Goal: Information Seeking & Learning: Find specific page/section

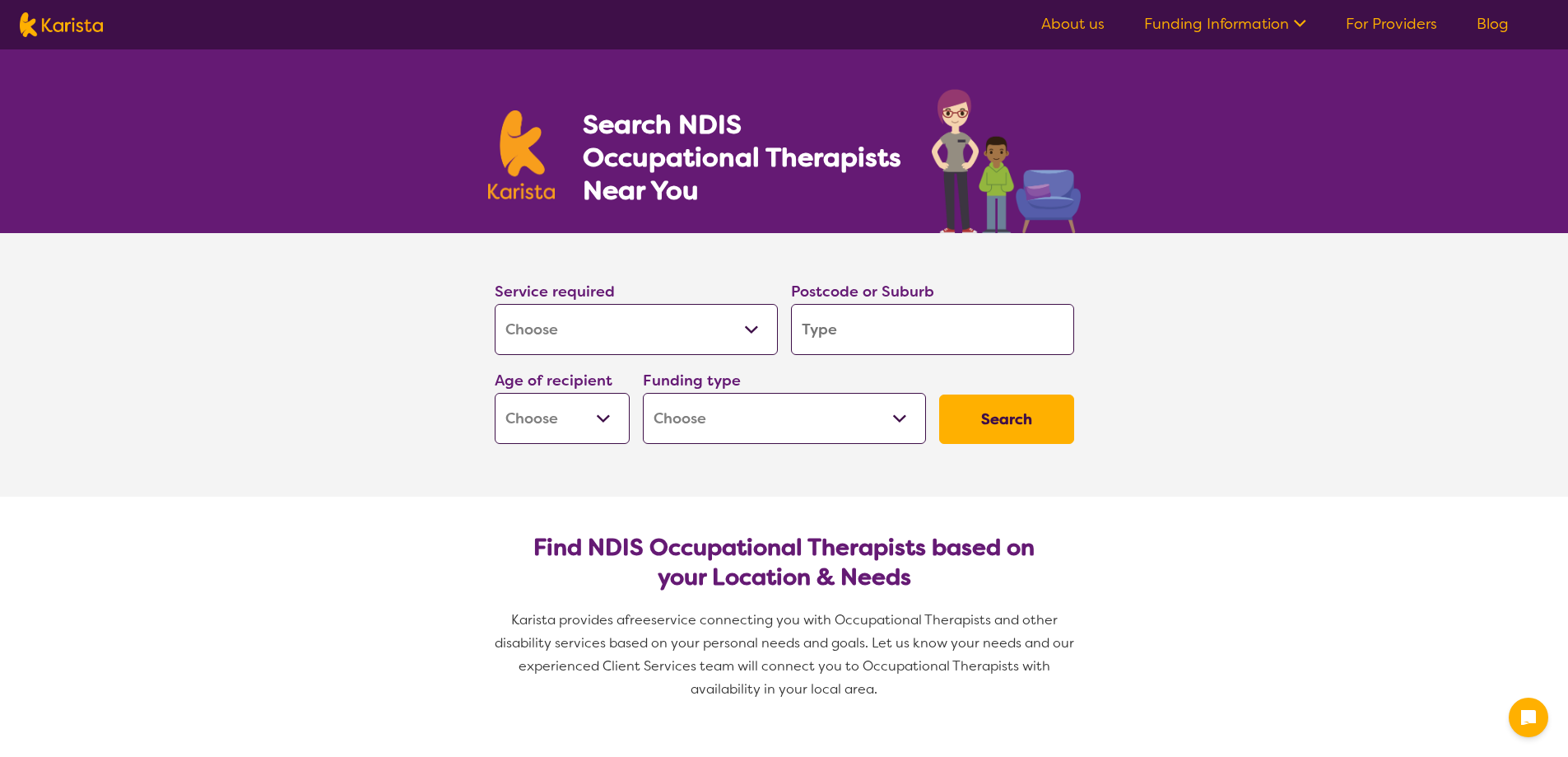
select select "[MEDICAL_DATA]"
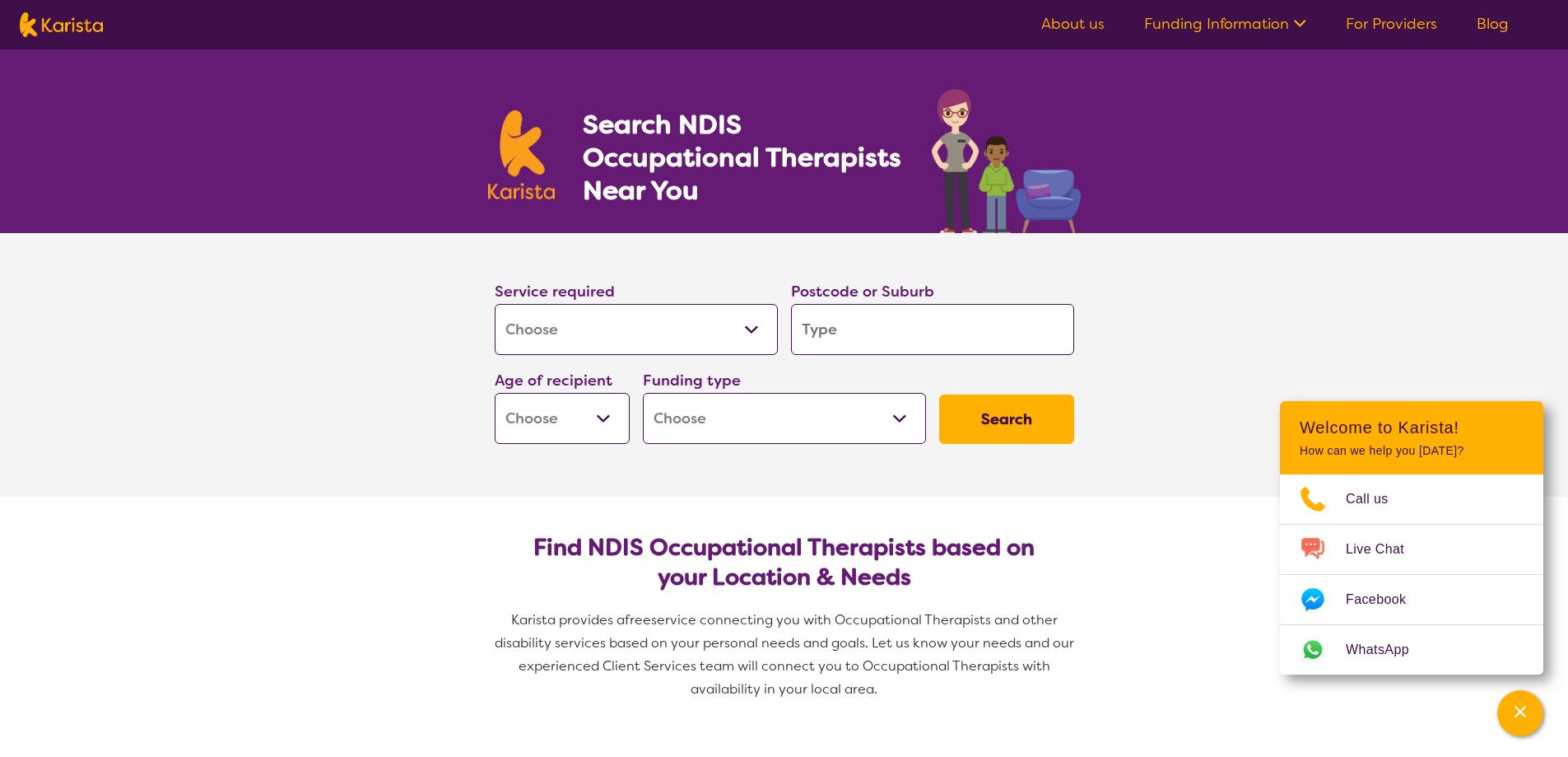
click at [845, 330] on input "search" at bounding box center [933, 329] width 283 height 51
type input "k"
type input "ke"
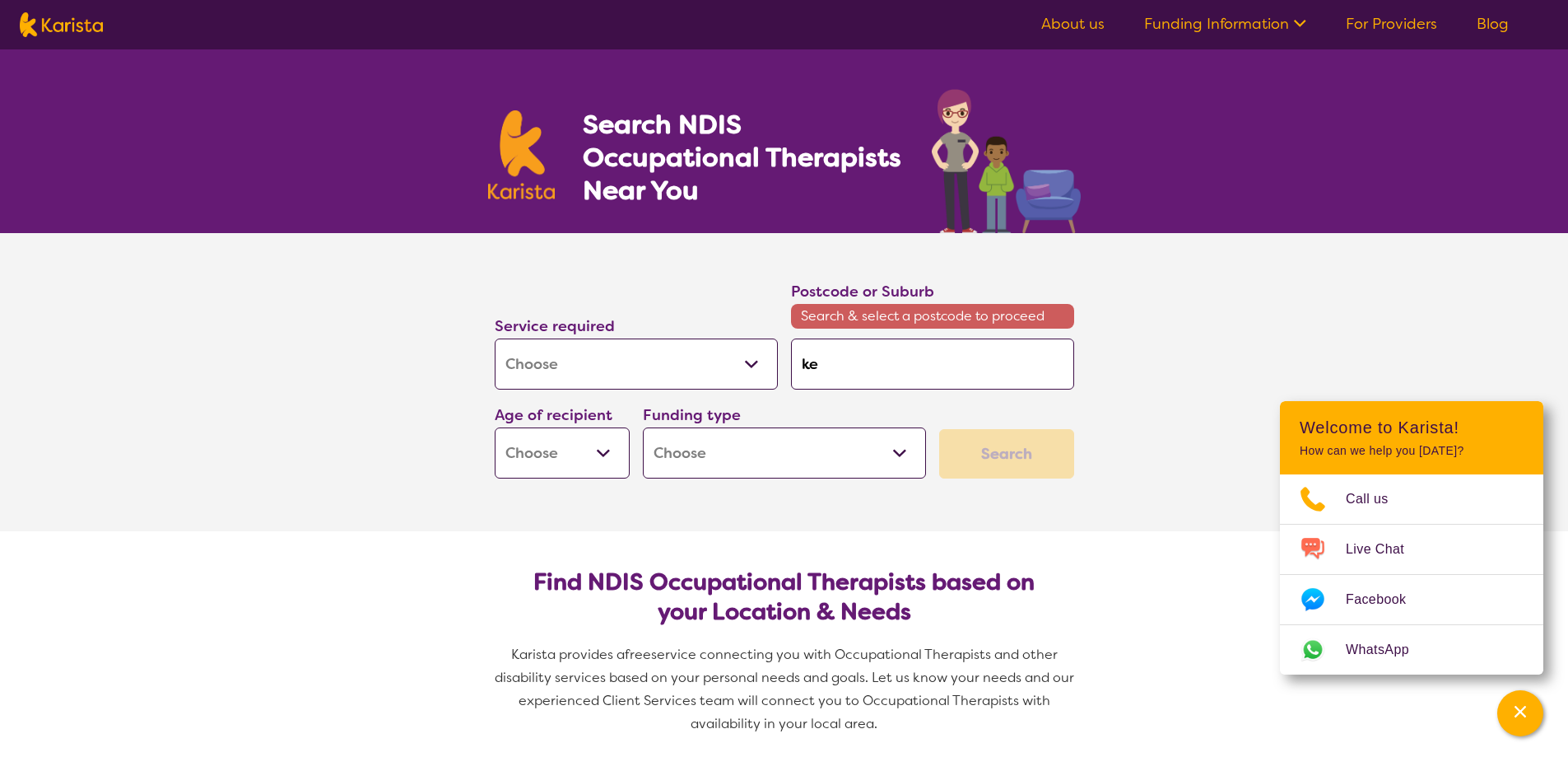
type input "kem"
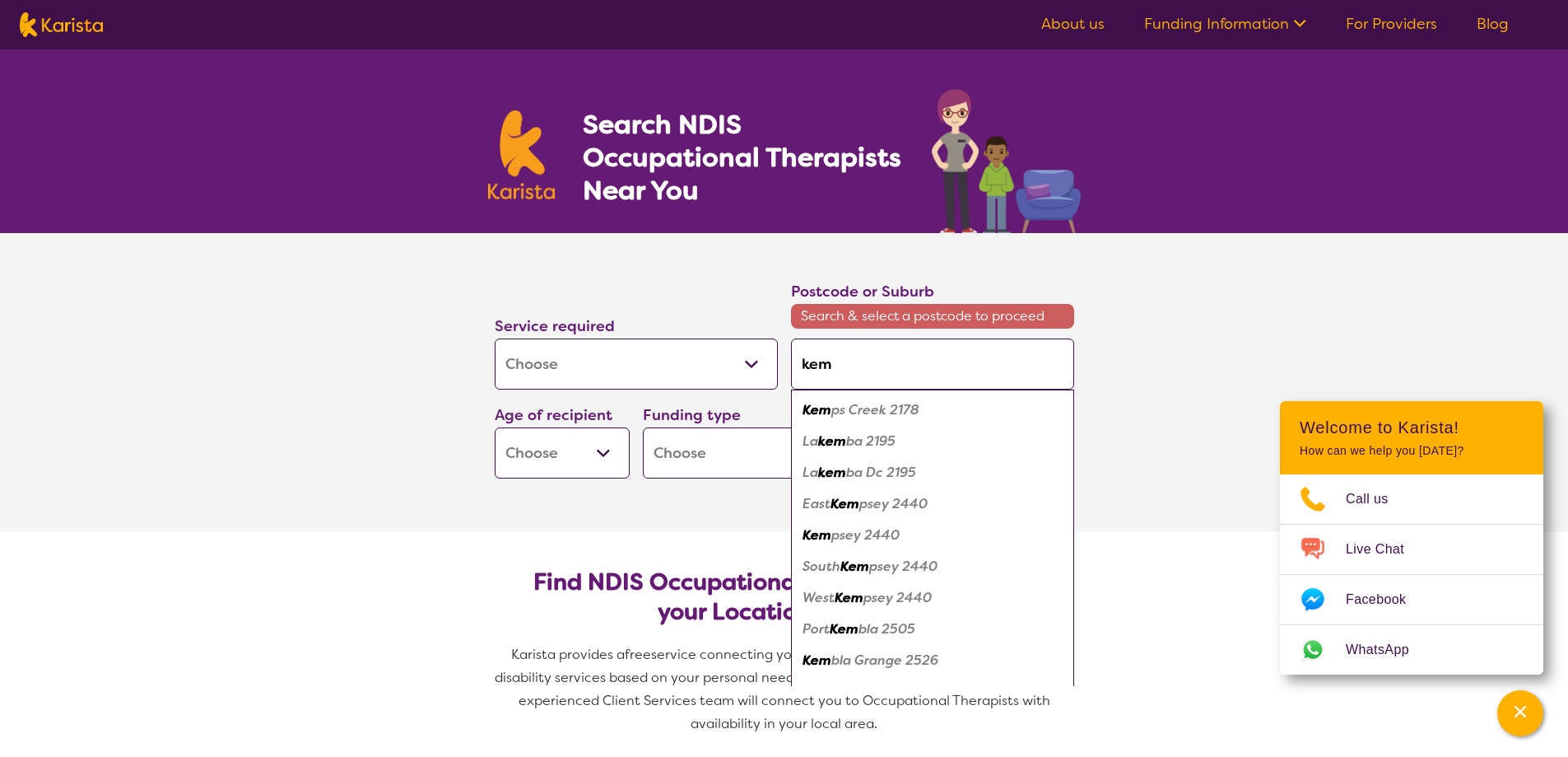
type input "[PERSON_NAME]"
type input "kemps"
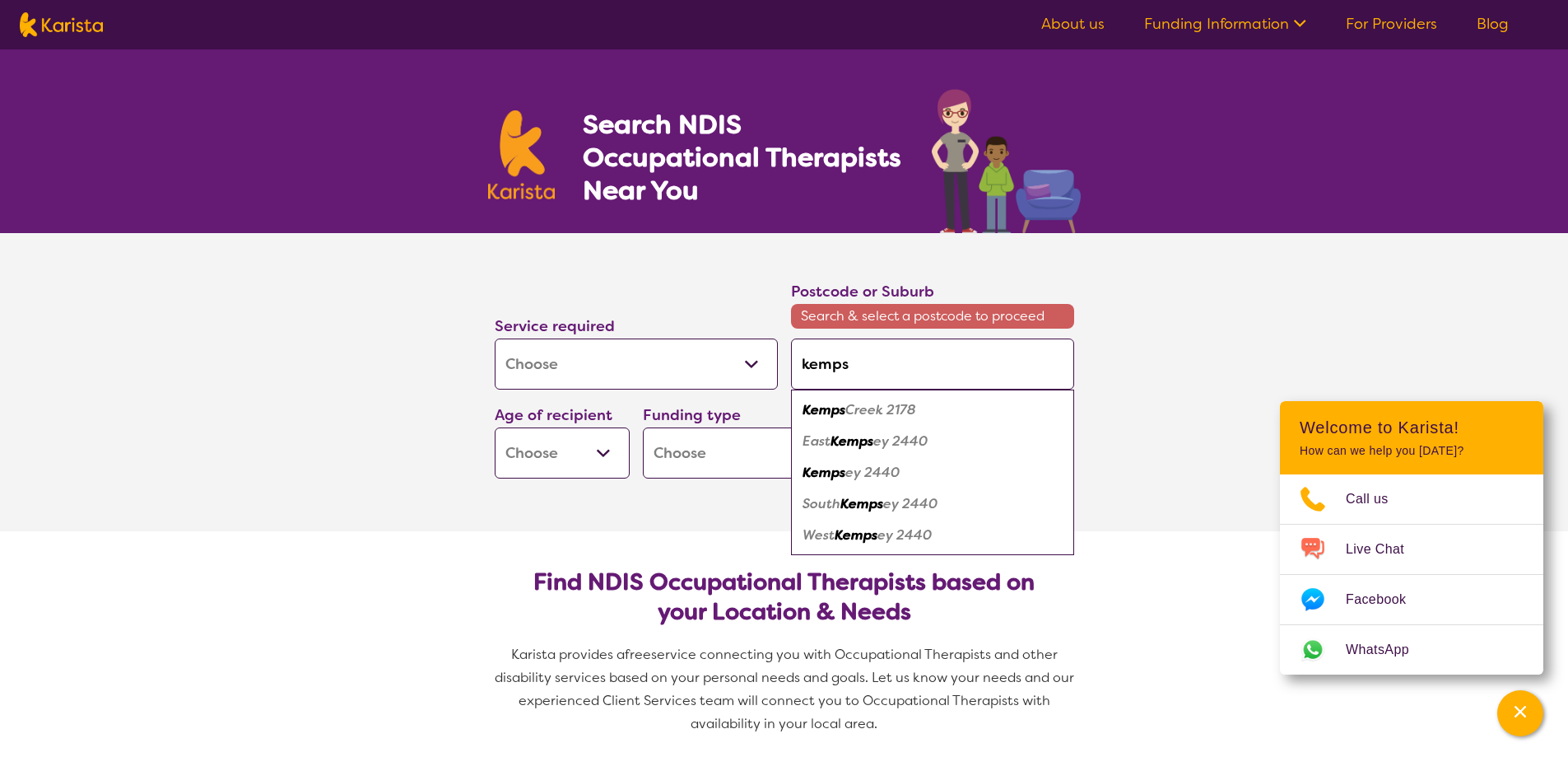
click at [871, 467] on em "ey 2440" at bounding box center [872, 473] width 54 height 18
type input "2440"
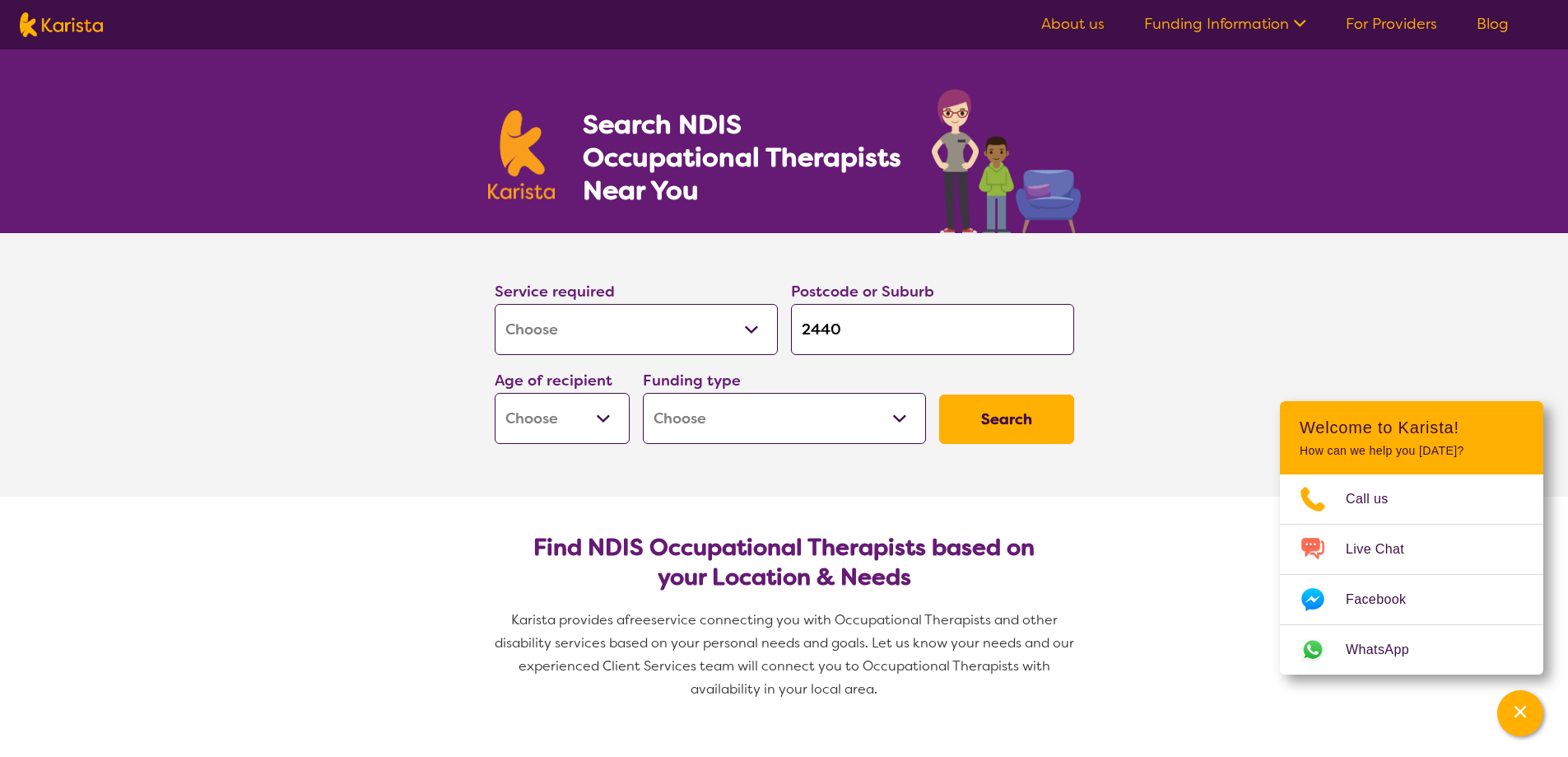
click at [601, 419] on select "Early Childhood - 0 to 9 Child - 10 to 11 Adolescent - 12 to 17 Adult - 18 to 6…" at bounding box center [562, 419] width 135 height 51
select select "AG"
click at [495, 393] on select "Early Childhood - 0 to 9 Child - 10 to 11 Adolescent - 12 to 17 Adult - 18 to 6…" at bounding box center [562, 419] width 135 height 51
select select "AG"
click at [842, 413] on select "Home Care Package (HCP) National Disability Insurance Scheme (NDIS) I don't know" at bounding box center [784, 419] width 283 height 51
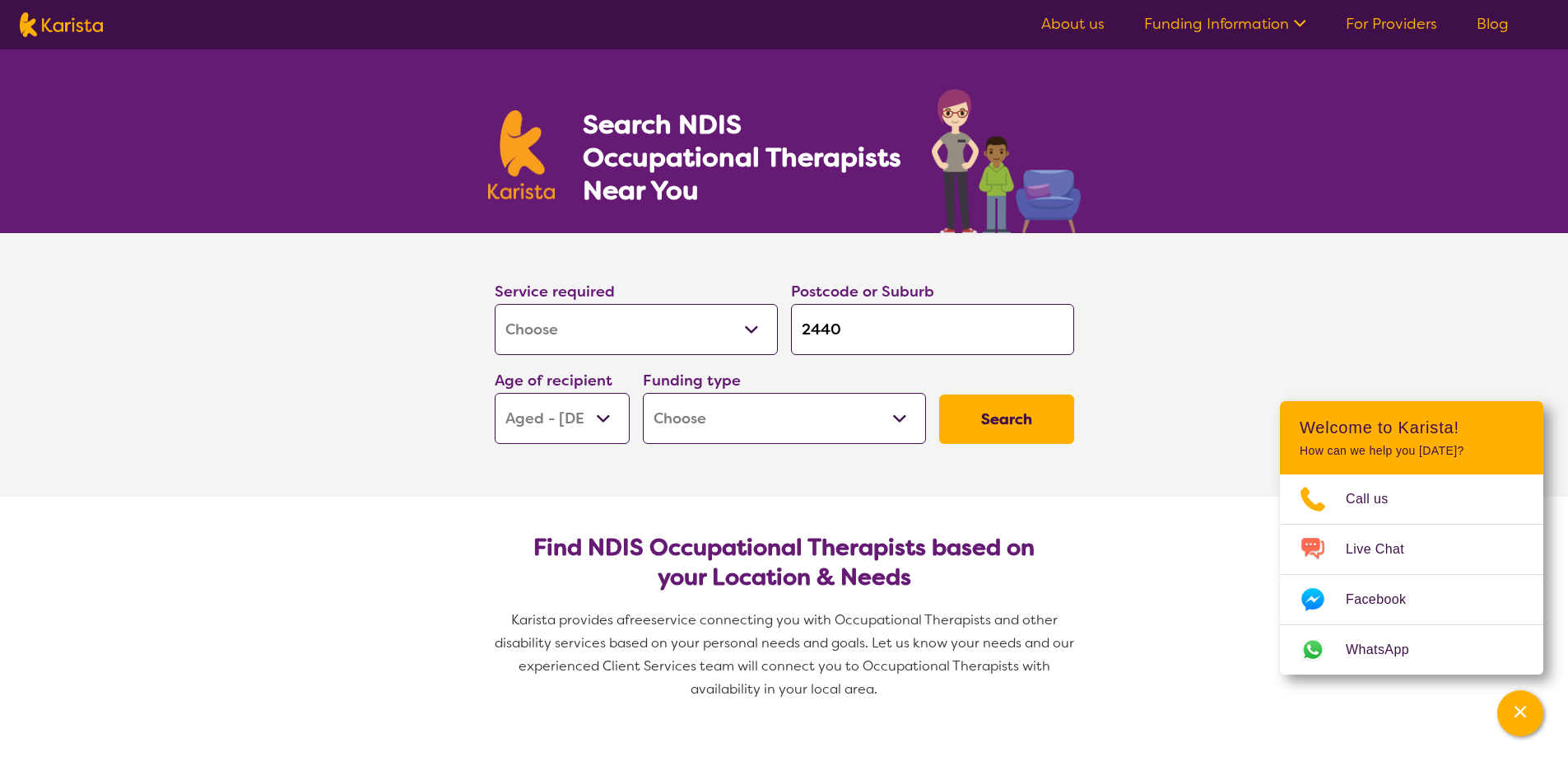
select select "i-don-t-know"
click at [642, 393] on select "Home Care Package (HCP) National Disability Insurance Scheme (NDIS) I don't know" at bounding box center [784, 419] width 283 height 51
select select "i-don-t-know"
click at [999, 420] on button "Search" at bounding box center [1006, 420] width 135 height 50
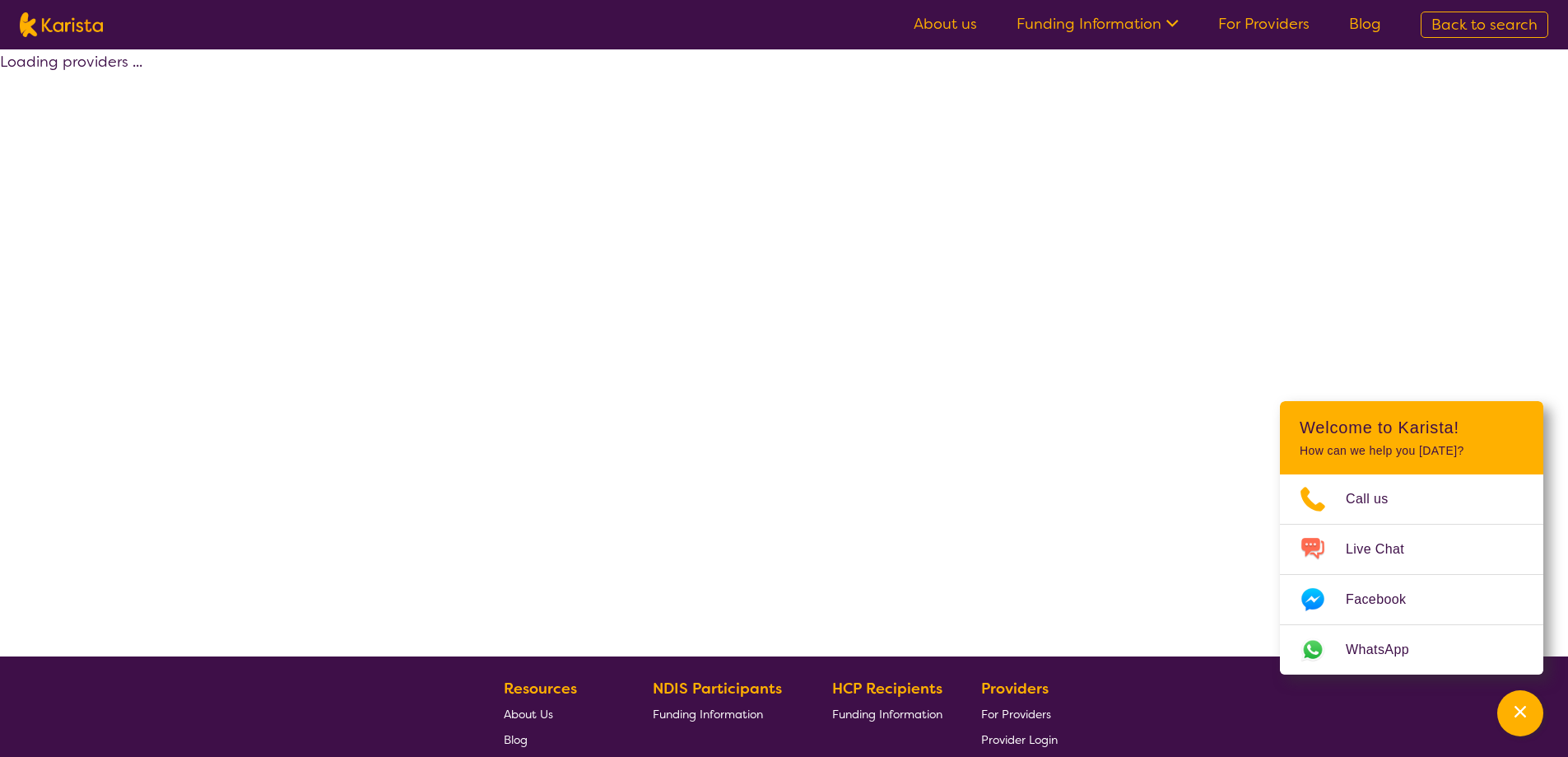
select select "[MEDICAL_DATA]"
select select "AG"
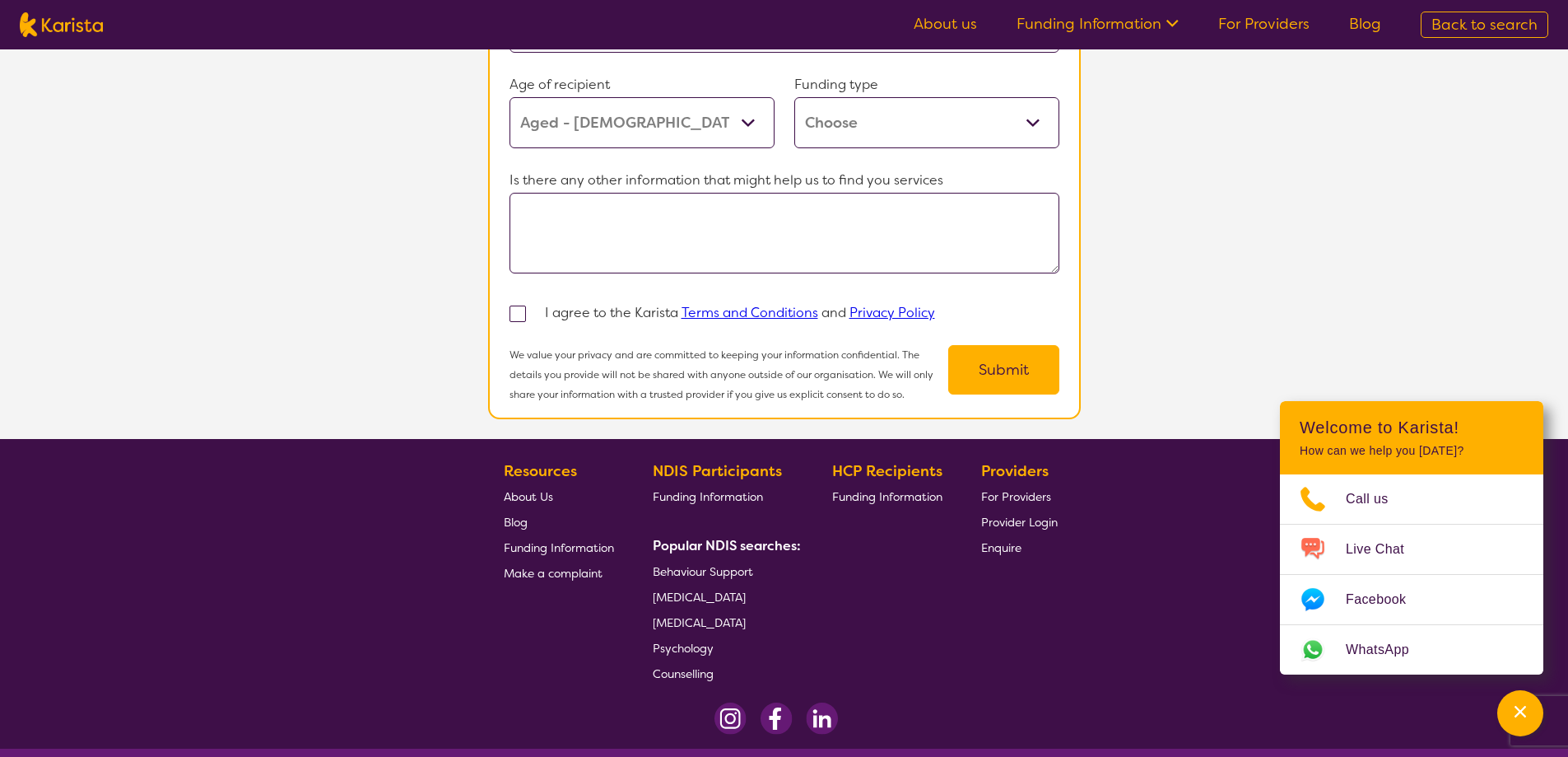
scroll to position [1684, 0]
